Goal: Task Accomplishment & Management: Complete application form

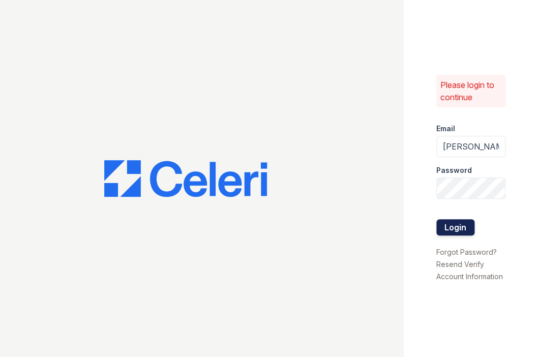
click at [453, 229] on button "Login" at bounding box center [455, 227] width 38 height 16
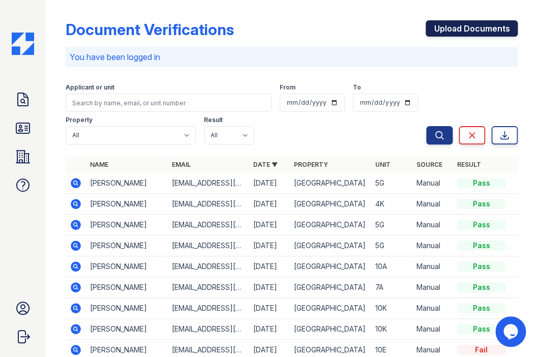
click at [472, 34] on link "Upload Documents" at bounding box center [472, 28] width 92 height 16
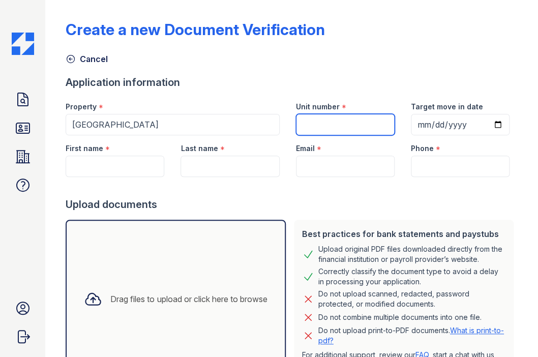
click at [344, 126] on input "Unit number" at bounding box center [345, 124] width 99 height 21
type input "8A"
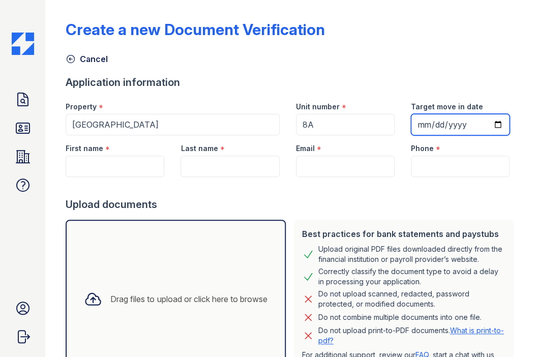
click at [428, 130] on input "Target move in date" at bounding box center [460, 124] width 99 height 21
click at [424, 125] on input "Target move in date" at bounding box center [460, 124] width 99 height 21
type input "[DATE]"
click at [117, 154] on div "First name *" at bounding box center [115, 145] width 99 height 20
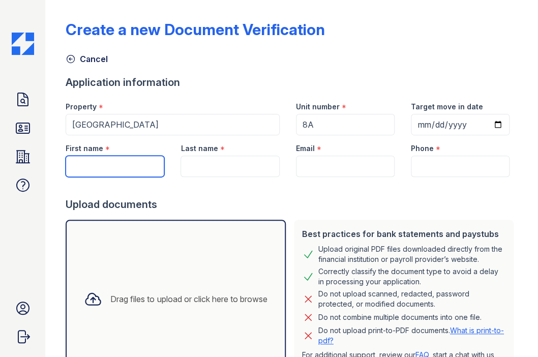
click at [115, 165] on input "First name" at bounding box center [115, 166] width 99 height 21
type input "c"
type input "[PERSON_NAME]"
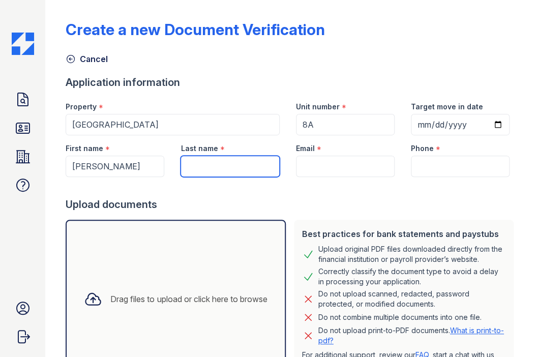
click at [209, 173] on input "Last name" at bounding box center [230, 166] width 99 height 21
type input "L"
type input "[PERSON_NAME]"
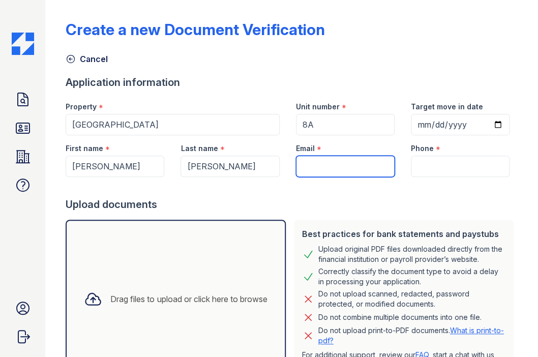
click at [326, 169] on input "Email" at bounding box center [345, 166] width 99 height 21
paste input "[PERSON_NAME][EMAIL_ADDRESS][PERSON_NAME][DOMAIN_NAME]"
click at [306, 168] on input "[PERSON_NAME][EMAIL_ADDRESS][PERSON_NAME][DOMAIN_NAME]" at bounding box center [345, 166] width 99 height 21
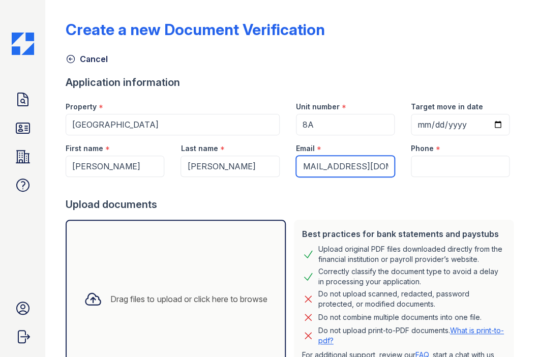
type input "[PERSON_NAME][EMAIL_ADDRESS][DOMAIN_NAME]"
drag, startPoint x: 389, startPoint y: 169, endPoint x: 282, endPoint y: 172, distance: 106.3
click at [282, 172] on div "First name * [PERSON_NAME] Last name * [PERSON_NAME] Email * [PERSON_NAME][EMAI…" at bounding box center [287, 156] width 460 height 42
paste input "[PERSON_NAME][EMAIL_ADDRESS][PERSON_NAME][DOMAIN_NAME]"
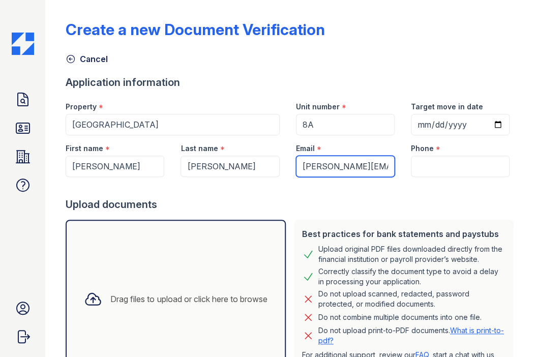
type input "[PERSON_NAME][EMAIL_ADDRESS][PERSON_NAME][DOMAIN_NAME]"
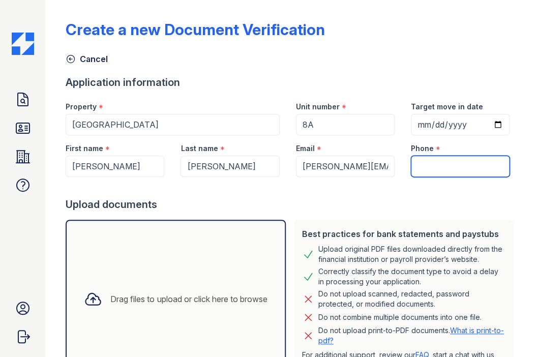
click at [462, 171] on input "Phone" at bounding box center [460, 166] width 99 height 21
type input "[PHONE_NUMBER]"
click at [390, 211] on div "Upload documents" at bounding box center [292, 204] width 452 height 14
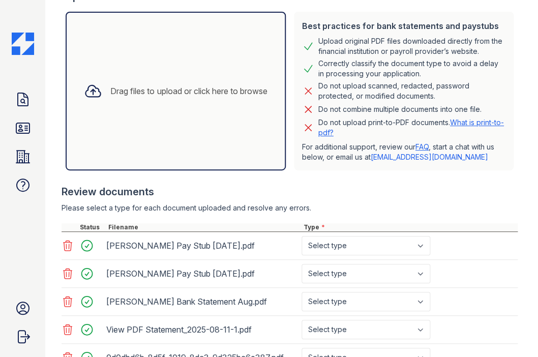
scroll to position [238, 0]
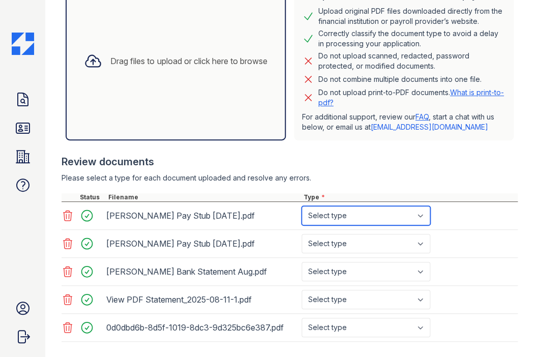
select select "paystub"
click option "Paystub" at bounding box center [0, 0] width 0 height 0
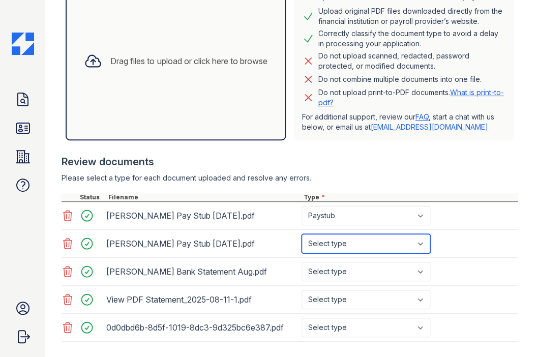
select select "paystub"
click option "Paystub" at bounding box center [0, 0] width 0 height 0
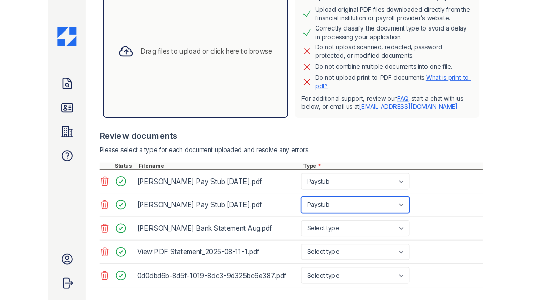
scroll to position [294, 0]
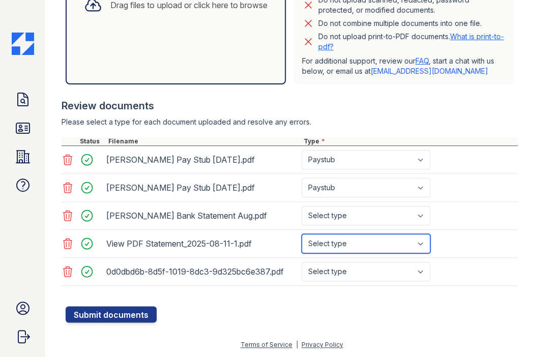
select select "bank_statement"
click option "Bank Statement" at bounding box center [0, 0] width 0 height 0
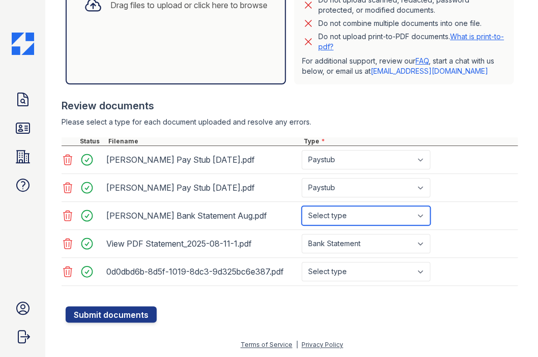
select select "bank_statement"
click option "Bank Statement" at bounding box center [0, 0] width 0 height 0
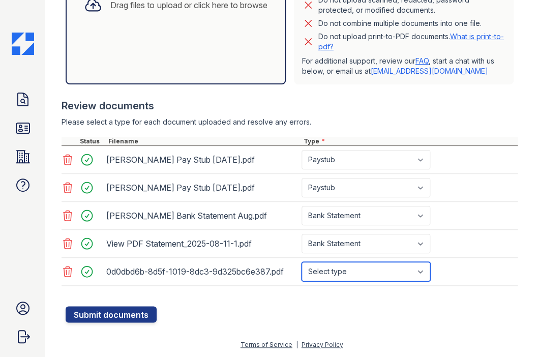
click at [302, 262] on select "Select type Paystub Bank Statement Offer Letter Tax Documents Benefit Award Let…" at bounding box center [366, 271] width 129 height 19
select select "bank_statement"
click option "Bank Statement" at bounding box center [0, 0] width 0 height 0
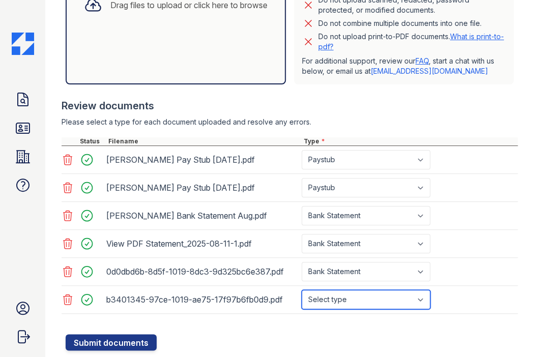
click at [302, 290] on select "Select type Paystub Bank Statement Offer Letter Tax Documents Benefit Award Let…" at bounding box center [366, 299] width 129 height 19
select select "bank_statement"
click option "Bank Statement" at bounding box center [0, 0] width 0 height 0
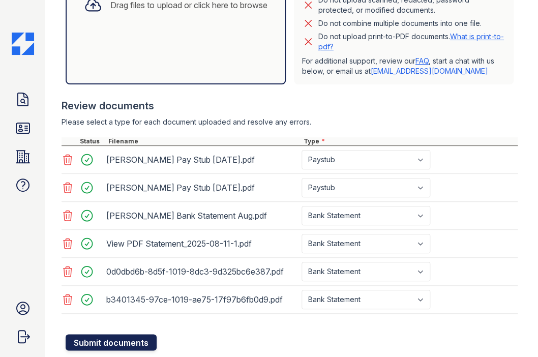
click at [125, 343] on button "Submit documents" at bounding box center [111, 342] width 91 height 16
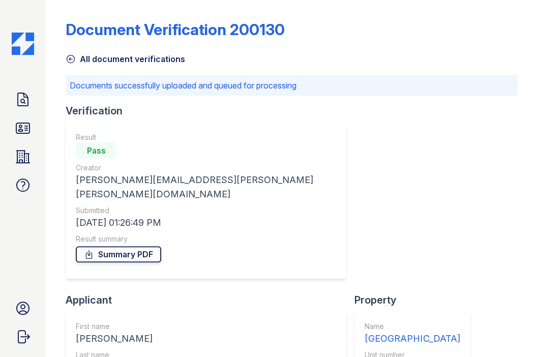
click at [149, 246] on link "Summary PDF" at bounding box center [118, 254] width 85 height 16
